Goal: Find specific page/section: Find specific page/section

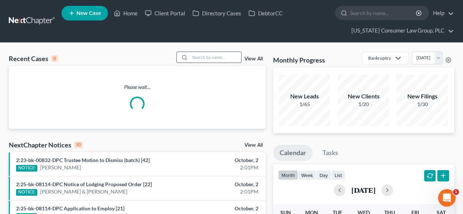
click at [204, 55] on input "search" at bounding box center [215, 57] width 51 height 11
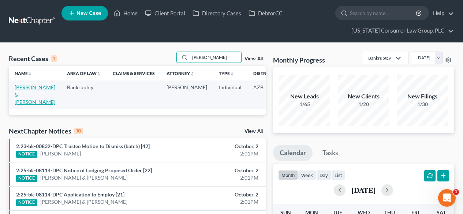
type input "wentzel"
click at [22, 89] on link "[PERSON_NAME] & [PERSON_NAME]" at bounding box center [35, 94] width 41 height 21
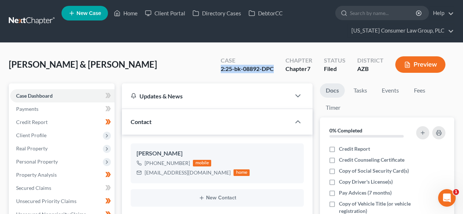
drag, startPoint x: 274, startPoint y: 68, endPoint x: 220, endPoint y: 70, distance: 54.6
click at [220, 70] on div "Case 2:25-bk-08892-DPC" at bounding box center [247, 66] width 65 height 22
copy div "2:25-bk-08892-DPC"
click at [36, 22] on link at bounding box center [32, 21] width 47 height 13
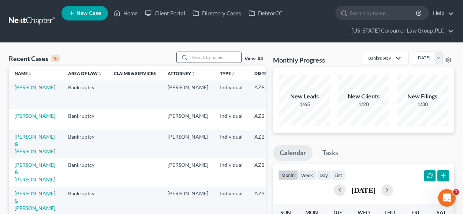
click at [213, 52] on input "search" at bounding box center [215, 57] width 51 height 11
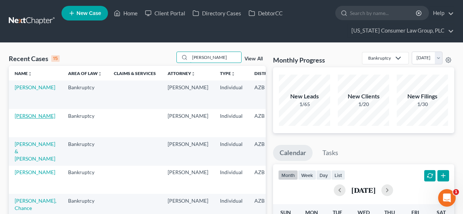
type input "scott"
click at [22, 116] on link "[PERSON_NAME]" at bounding box center [35, 116] width 41 height 6
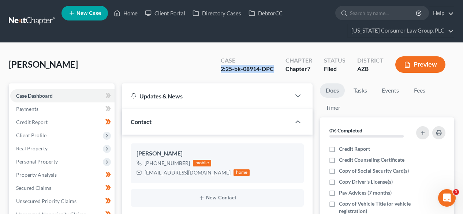
drag, startPoint x: 274, startPoint y: 68, endPoint x: 222, endPoint y: 71, distance: 52.4
click at [222, 71] on div "2:25-bk-08914-DPC" at bounding box center [247, 69] width 53 height 8
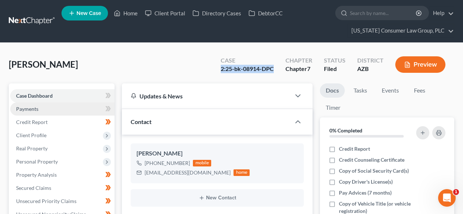
copy div "2:25-bk-08914-DPC"
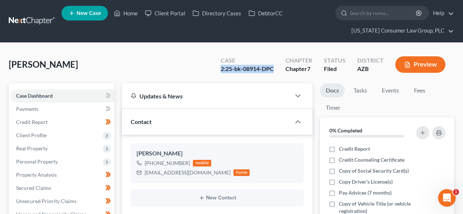
click at [22, 22] on link at bounding box center [32, 21] width 47 height 13
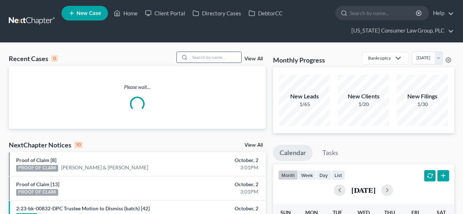
click at [227, 53] on input "search" at bounding box center [215, 57] width 51 height 11
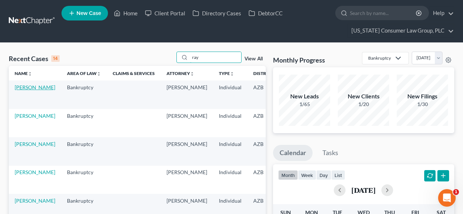
type input "ray"
click at [17, 90] on link "Ray, Ronald" at bounding box center [35, 87] width 41 height 6
select select "1"
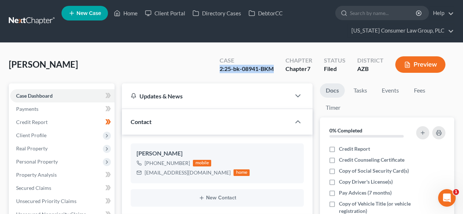
drag, startPoint x: 275, startPoint y: 67, endPoint x: 221, endPoint y: 71, distance: 53.9
click at [221, 71] on div "Case 2:25-bk-08941-BKM" at bounding box center [247, 66] width 66 height 22
copy div "2:25-bk-08941-BKM"
click at [36, 15] on link at bounding box center [32, 21] width 47 height 13
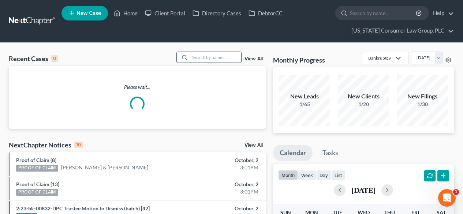
click at [213, 53] on input "search" at bounding box center [215, 57] width 51 height 11
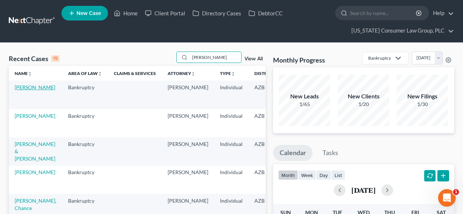
type input "scott"
click at [23, 90] on link "Scott, Pamela" at bounding box center [35, 87] width 41 height 6
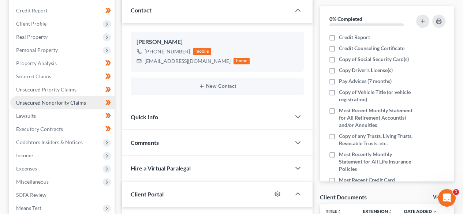
scroll to position [98, 0]
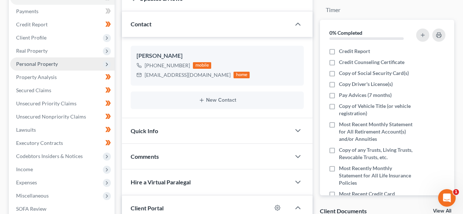
click at [44, 63] on span "Personal Property" at bounding box center [37, 64] width 42 height 6
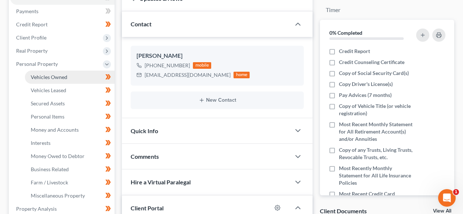
click at [40, 74] on span "Vehicles Owned" at bounding box center [49, 77] width 37 height 6
